Goal: Register for event/course

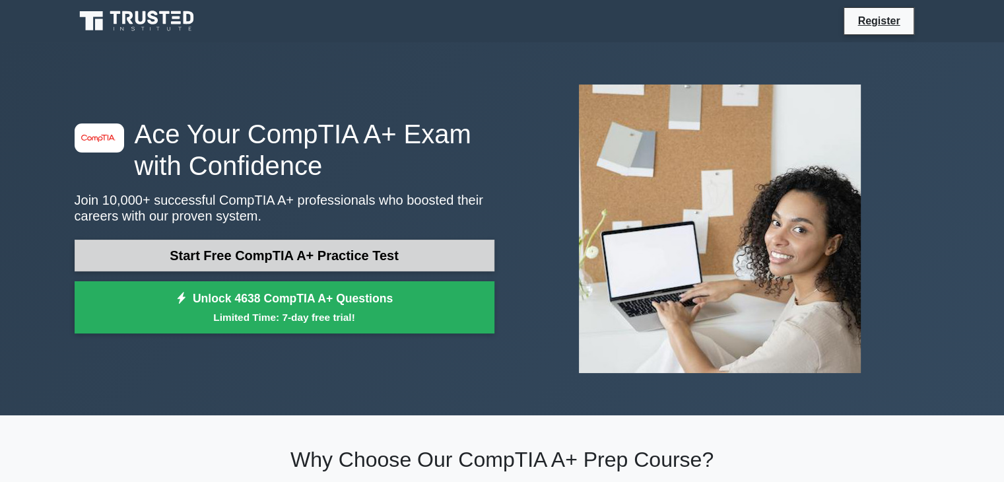
click at [441, 258] on link "Start Free CompTIA A+ Practice Test" at bounding box center [285, 256] width 420 height 32
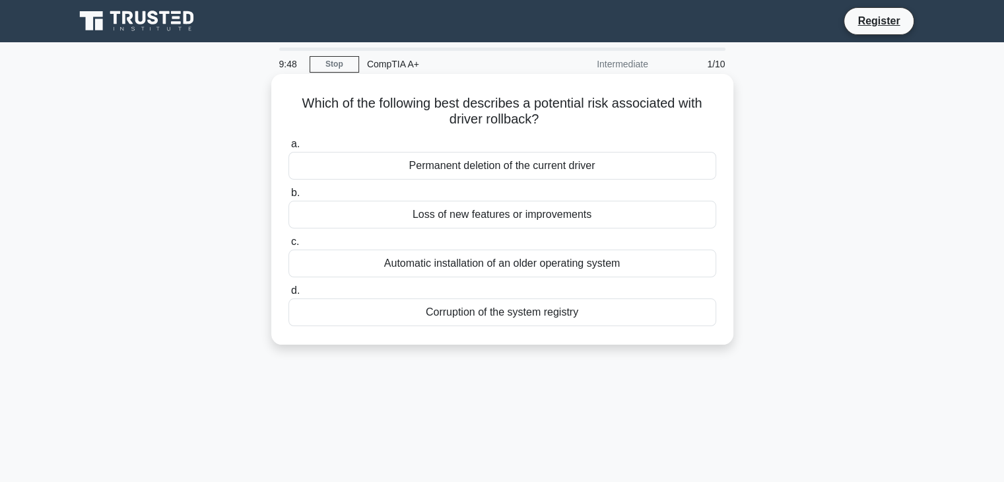
click at [514, 216] on div "Loss of new features or improvements" at bounding box center [502, 215] width 428 height 28
click at [288, 197] on input "b. Loss of new features or improvements" at bounding box center [288, 193] width 0 height 9
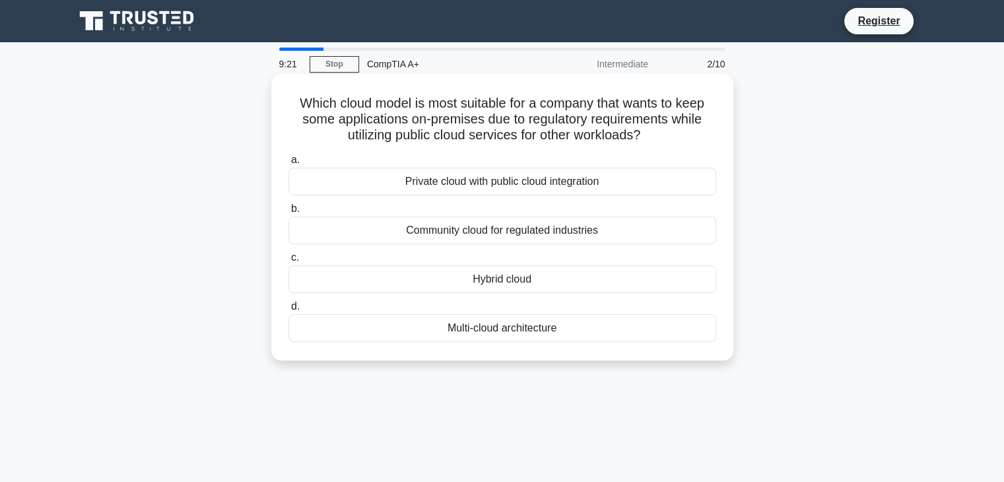
click at [522, 283] on div "Hybrid cloud" at bounding box center [502, 279] width 428 height 28
click at [288, 262] on input "c. Hybrid cloud" at bounding box center [288, 257] width 0 height 9
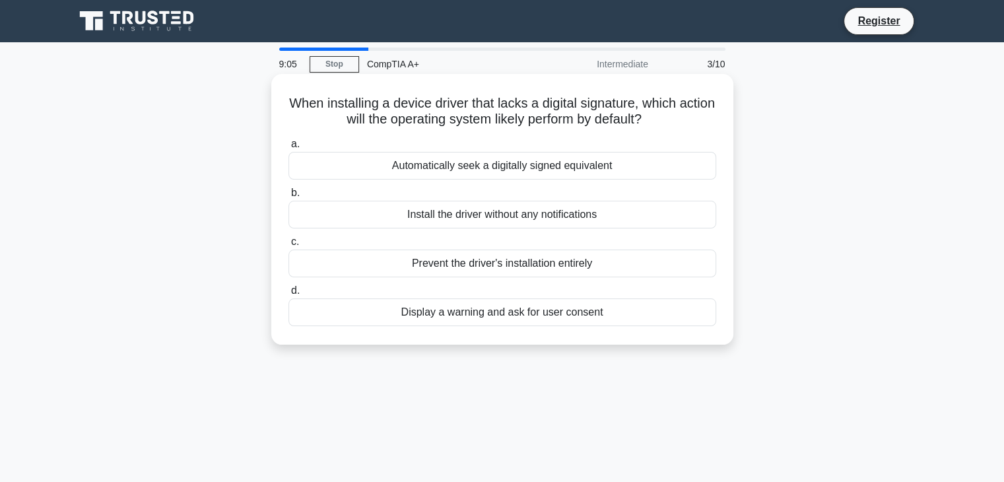
click at [558, 314] on div "Display a warning and ask for user consent" at bounding box center [502, 312] width 428 height 28
click at [288, 295] on input "d. Display a warning and ask for user consent" at bounding box center [288, 290] width 0 height 9
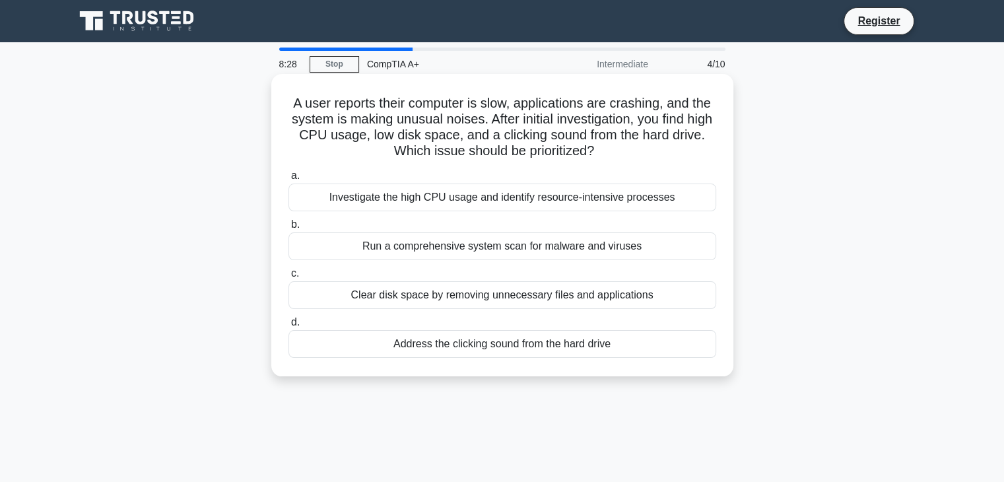
click at [543, 248] on div "Run a comprehensive system scan for malware and viruses" at bounding box center [502, 246] width 428 height 28
click at [288, 229] on input "b. Run a comprehensive system scan for malware and viruses" at bounding box center [288, 224] width 0 height 9
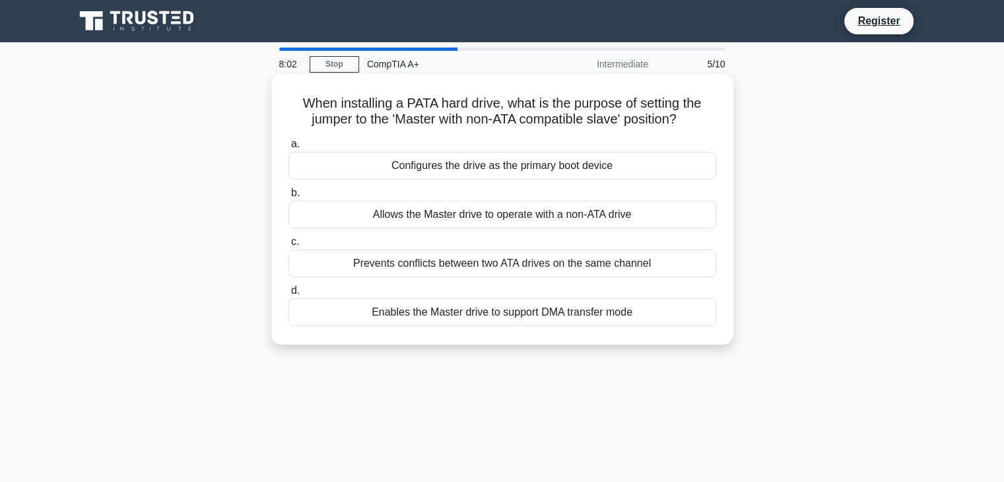
click at [597, 215] on div "Allows the Master drive to operate with a non-ATA drive" at bounding box center [502, 215] width 428 height 28
click at [288, 197] on input "b. Allows the Master drive to operate with a non-ATA drive" at bounding box center [288, 193] width 0 height 9
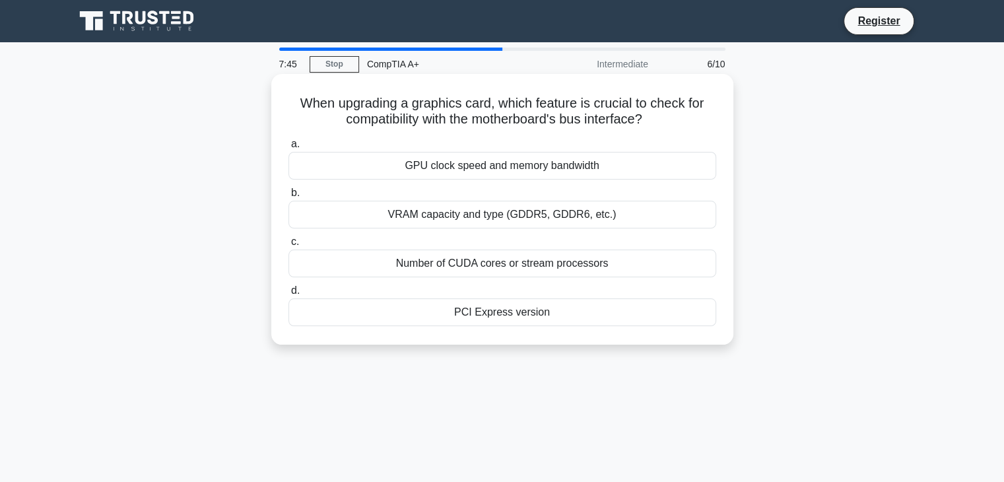
click at [523, 312] on div "PCI Express version" at bounding box center [502, 312] width 428 height 28
click at [288, 295] on input "d. PCI Express version" at bounding box center [288, 290] width 0 height 9
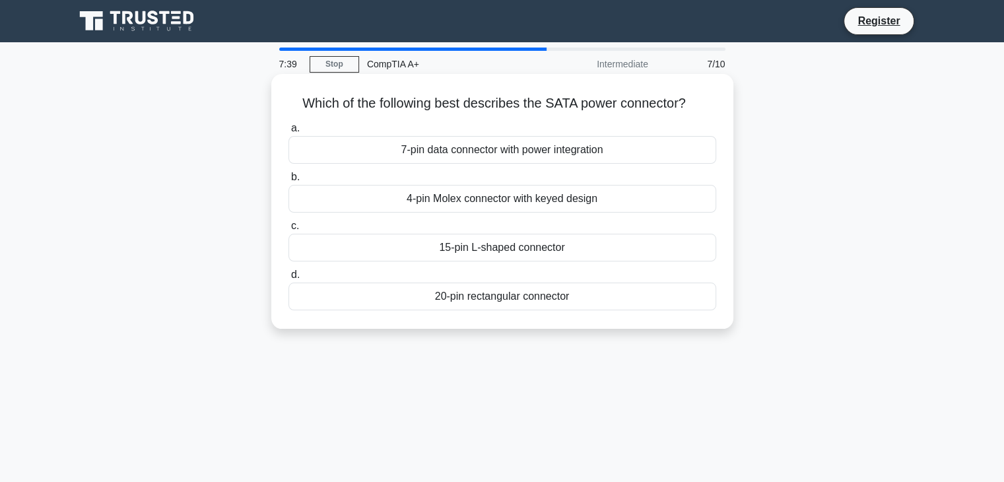
click at [572, 199] on div "4-pin Molex connector with keyed design" at bounding box center [502, 199] width 428 height 28
click at [288, 182] on input "b. 4-pin Molex connector with keyed design" at bounding box center [288, 177] width 0 height 9
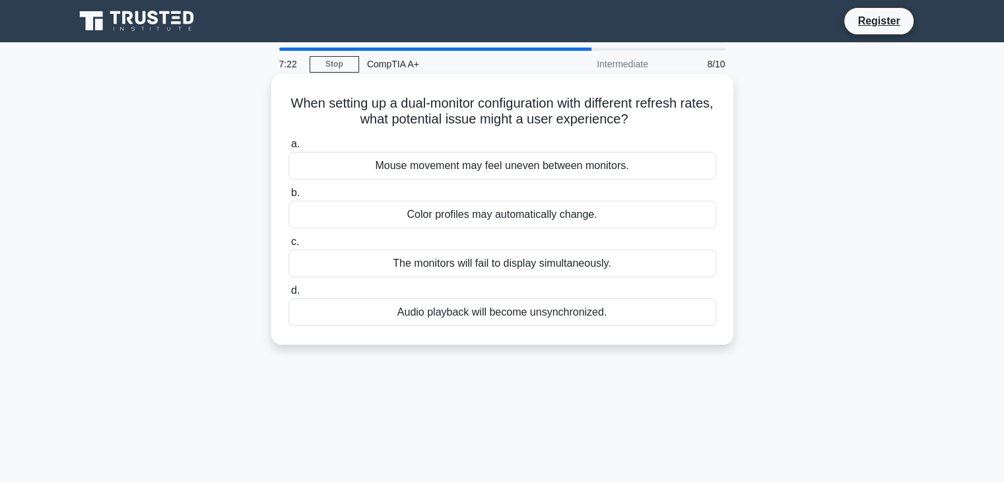
click at [494, 165] on div "Mouse movement may feel uneven between monitors." at bounding box center [502, 166] width 428 height 28
click at [288, 149] on input "a. Mouse movement may feel uneven between monitors." at bounding box center [288, 144] width 0 height 9
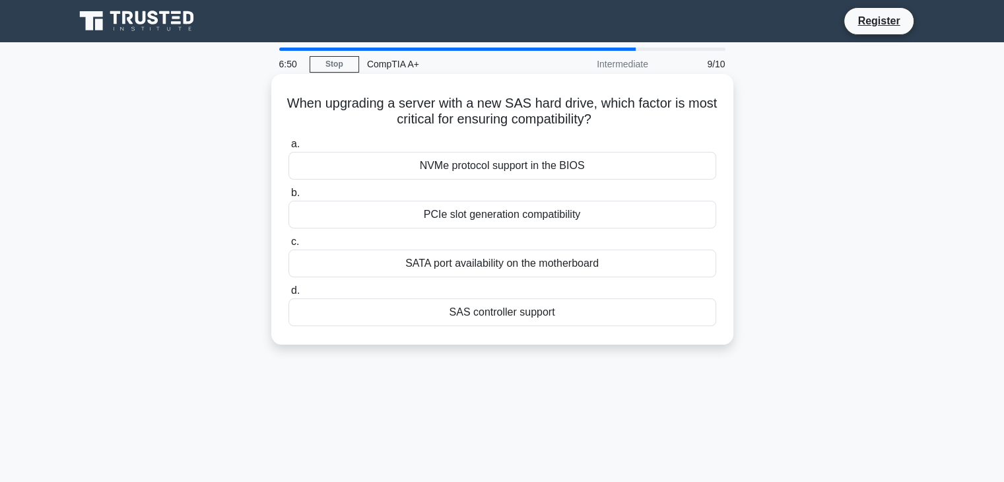
click at [585, 317] on div "SAS controller support" at bounding box center [502, 312] width 428 height 28
click at [288, 295] on input "d. SAS controller support" at bounding box center [288, 290] width 0 height 9
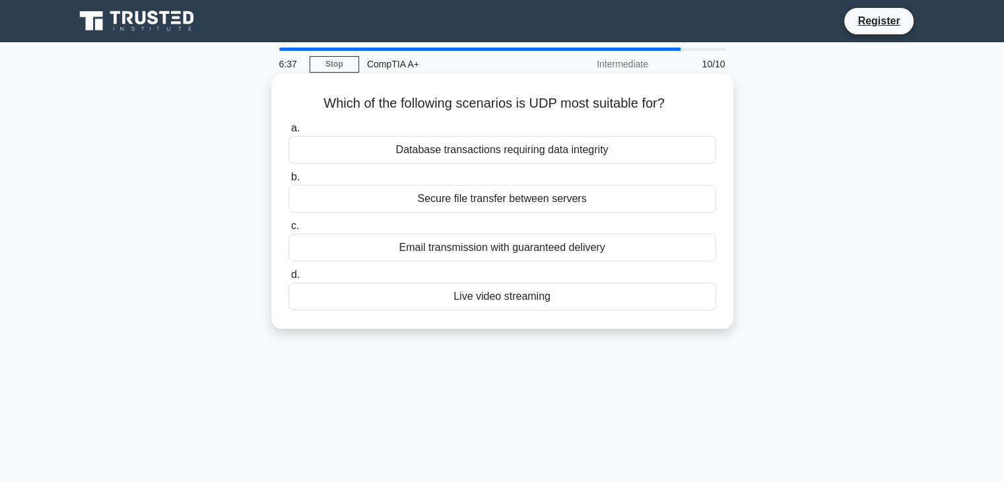
click at [579, 249] on div "Email transmission with guaranteed delivery" at bounding box center [502, 248] width 428 height 28
click at [288, 230] on input "c. Email transmission with guaranteed delivery" at bounding box center [288, 226] width 0 height 9
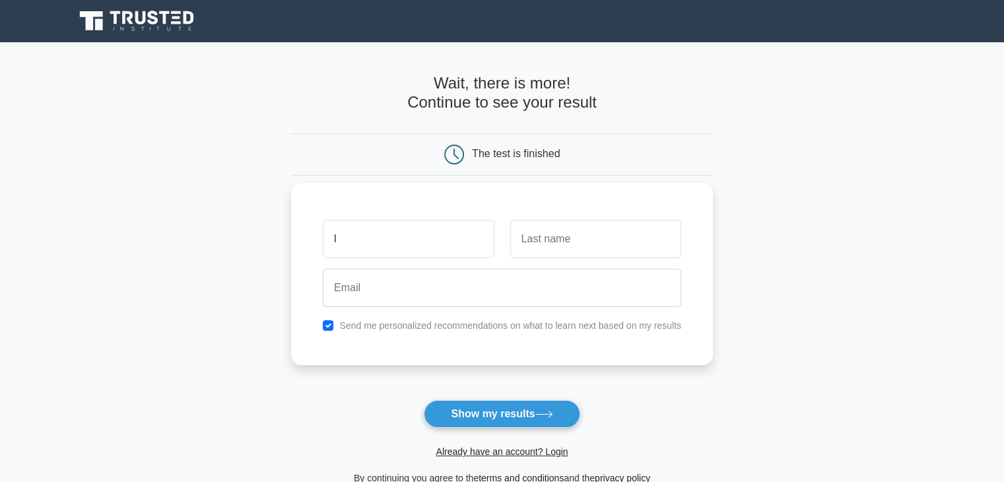
type input "l"
click at [547, 240] on input "text" at bounding box center [595, 239] width 171 height 38
type input "k"
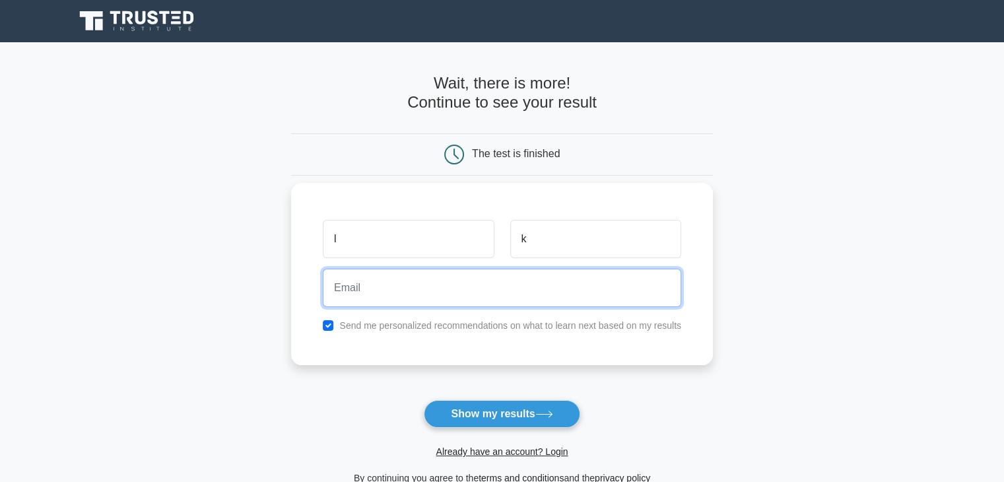
click at [515, 284] on input "email" at bounding box center [502, 288] width 358 height 38
type input "Gaiphunlongkamei@gmail.com"
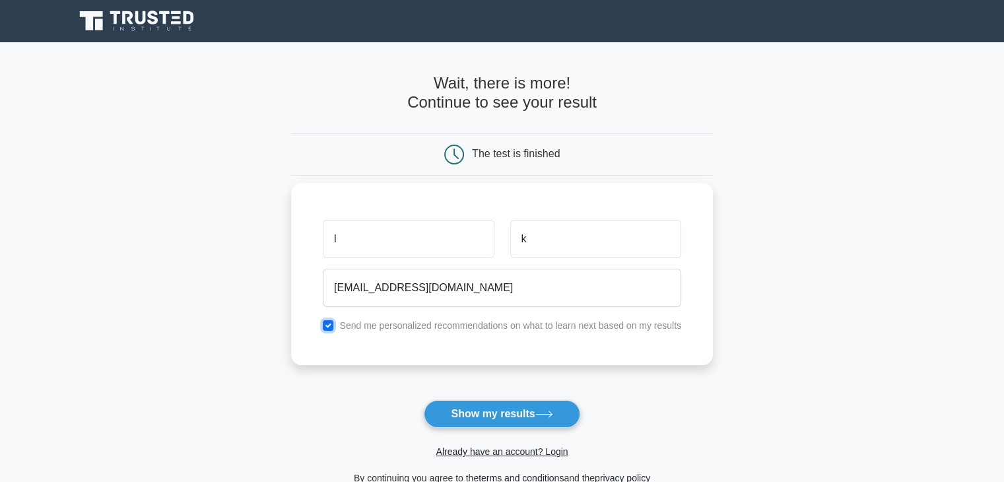
click at [329, 328] on input "checkbox" at bounding box center [328, 325] width 11 height 11
checkbox input "false"
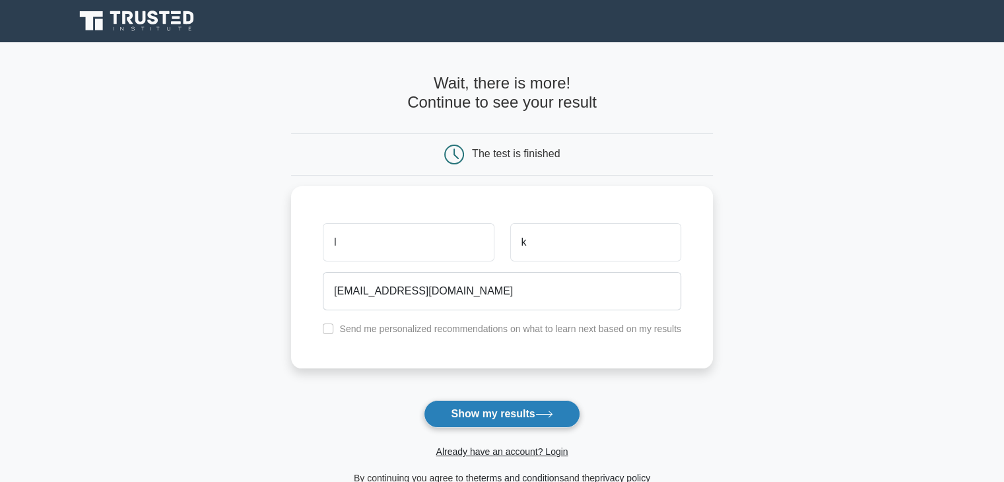
click at [546, 415] on icon at bounding box center [544, 414] width 18 height 7
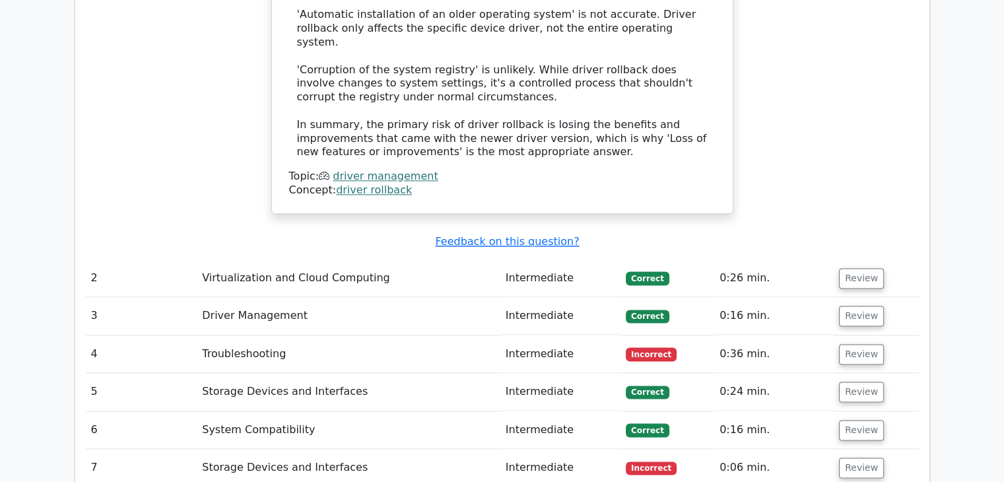
scroll to position [1650, 0]
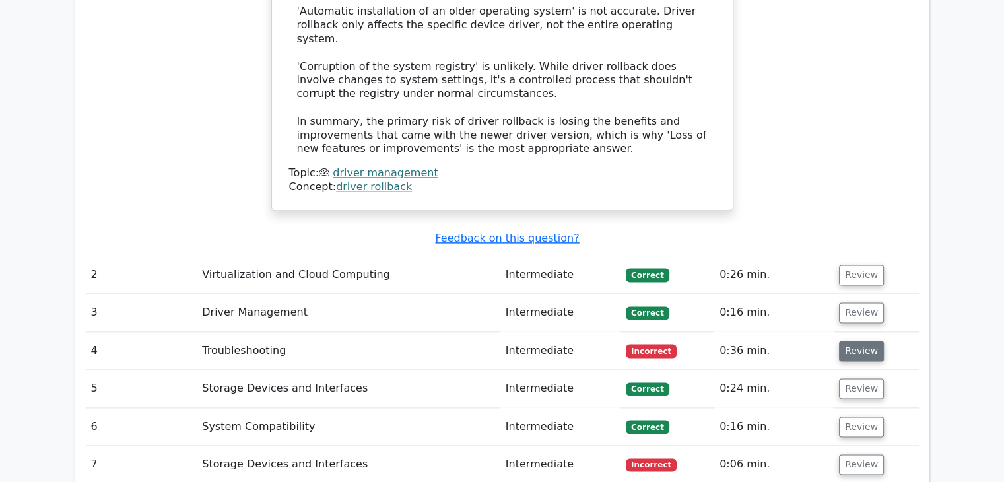
click at [858, 341] on button "Review" at bounding box center [861, 351] width 45 height 20
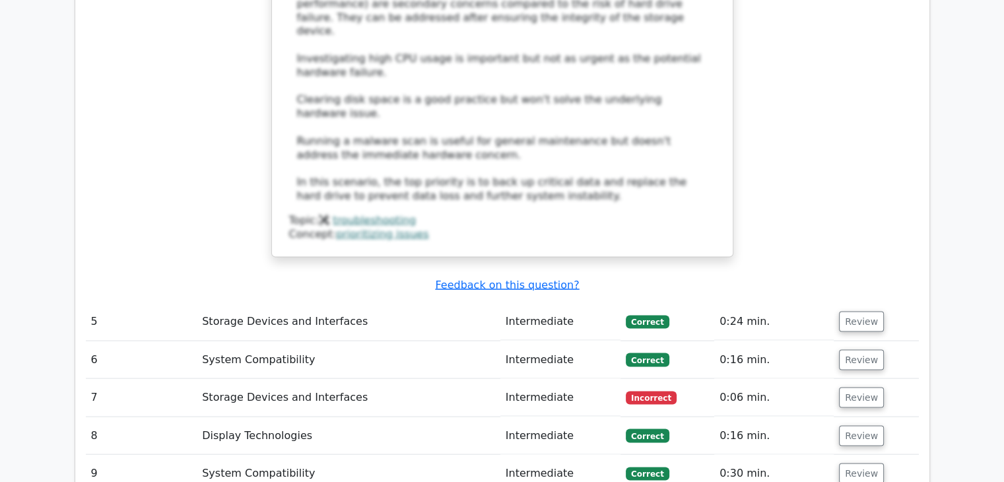
scroll to position [2508, 0]
click at [865, 386] on button "Review" at bounding box center [861, 396] width 45 height 20
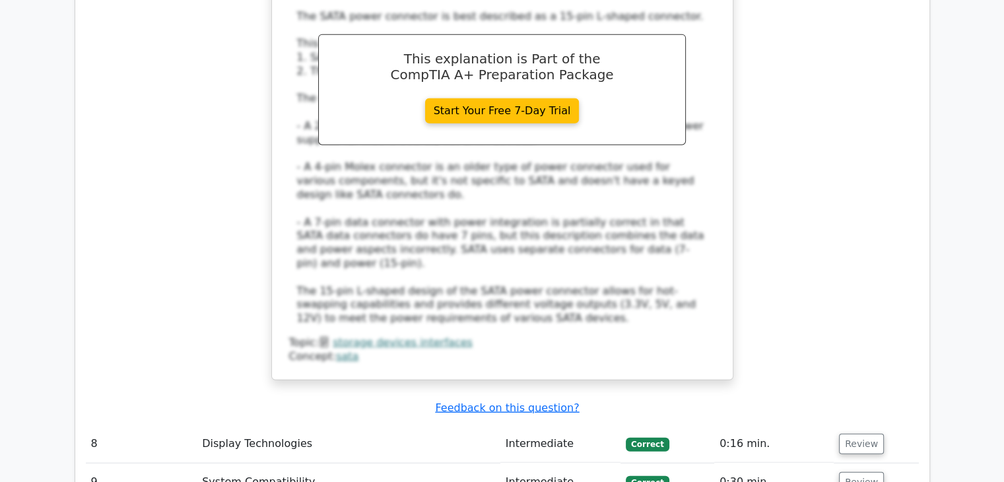
scroll to position [3234, 0]
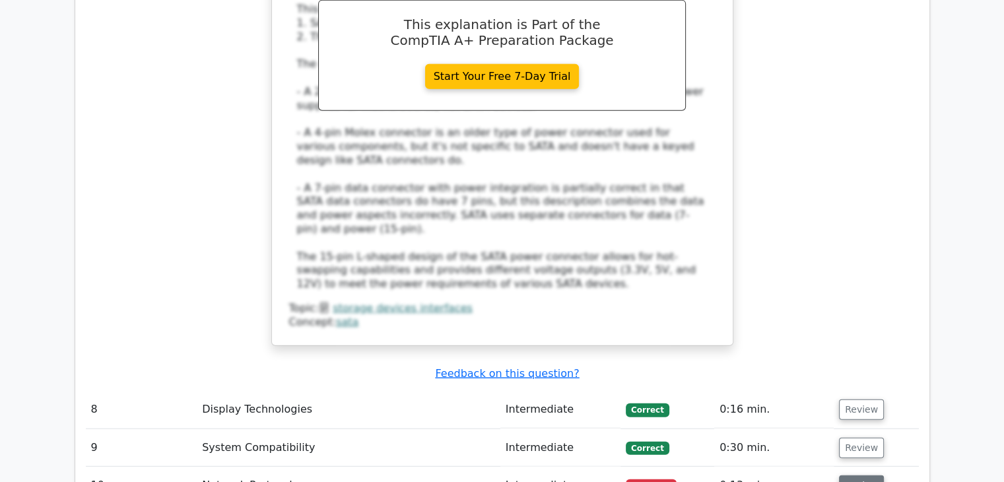
click at [864, 475] on button "Review" at bounding box center [861, 485] width 45 height 20
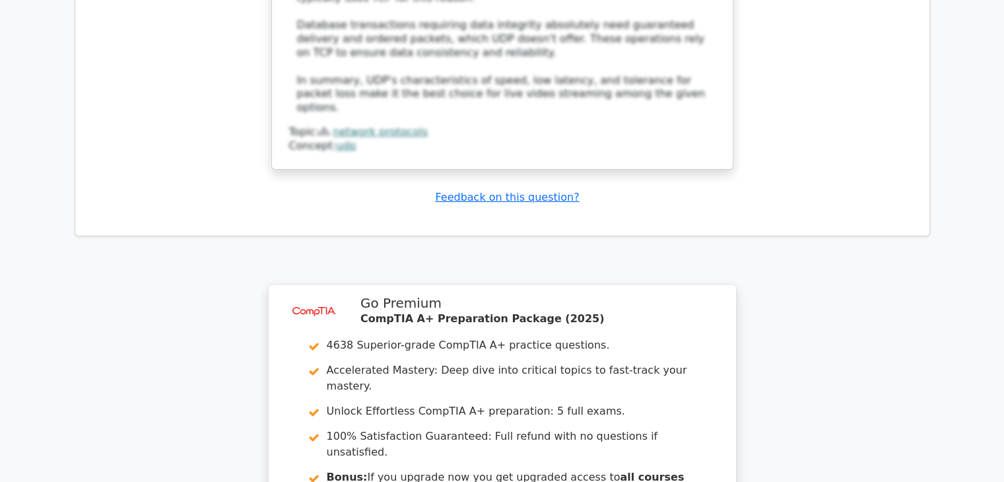
scroll to position [4290, 0]
